Goal: Information Seeking & Learning: Learn about a topic

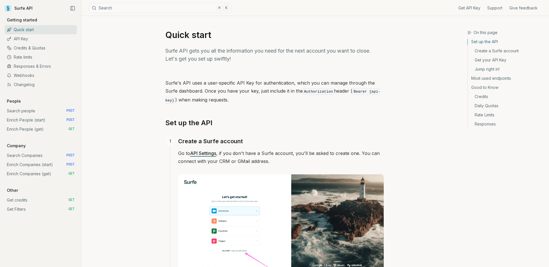
click at [13, 38] on link "API Key" at bounding box center [41, 38] width 72 height 9
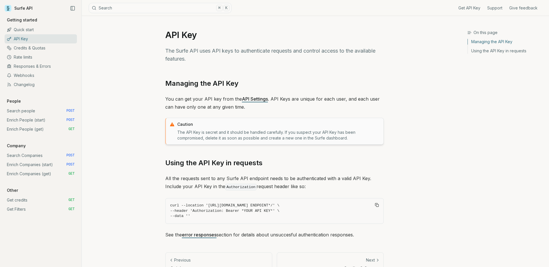
click at [23, 49] on link "Credits & Quotas" at bounding box center [41, 47] width 72 height 9
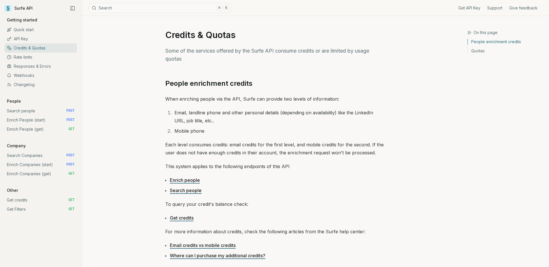
click at [22, 58] on link "Rate limits" at bounding box center [41, 57] width 72 height 9
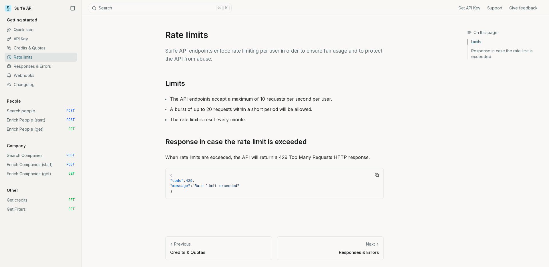
click at [39, 67] on link "Responses & Errors" at bounding box center [41, 66] width 72 height 9
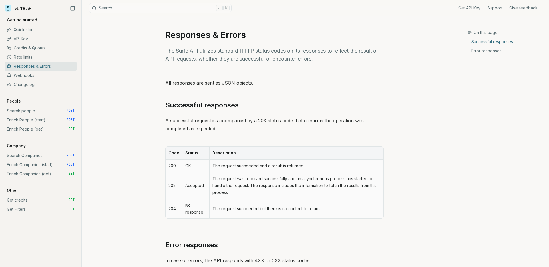
click at [31, 75] on link "Webhooks" at bounding box center [41, 75] width 72 height 9
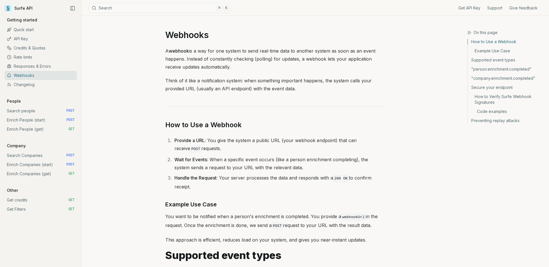
click at [31, 85] on link "Changelog" at bounding box center [41, 84] width 72 height 9
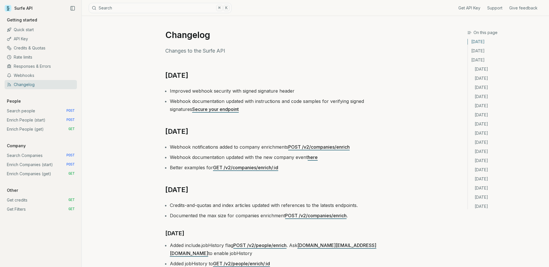
click at [34, 203] on link "Get credits GET" at bounding box center [41, 200] width 72 height 9
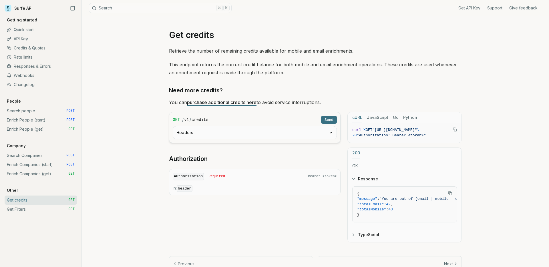
click at [467, 7] on link "Get API Key" at bounding box center [469, 8] width 22 height 6
